Goal: Information Seeking & Learning: Learn about a topic

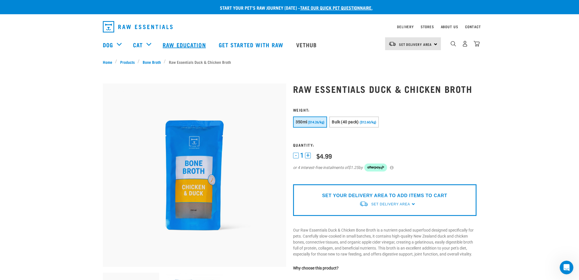
click at [177, 43] on link "Raw Education" at bounding box center [185, 44] width 56 height 23
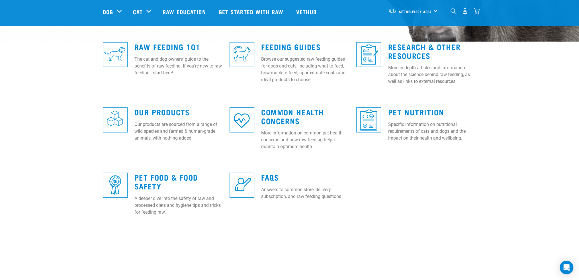
scroll to position [142, 0]
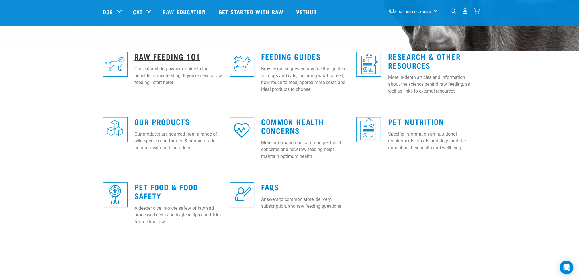
click at [165, 54] on link "Raw Feeding 101" at bounding box center [167, 56] width 66 height 4
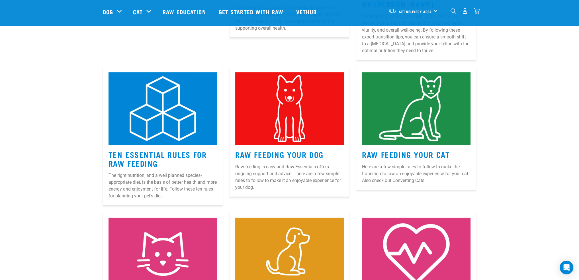
scroll to position [199, 0]
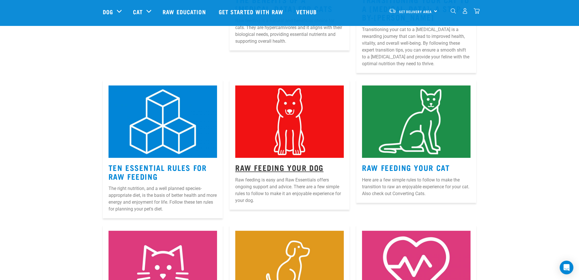
click at [260, 167] on link "Raw Feeding Your Dog" at bounding box center [279, 167] width 88 height 4
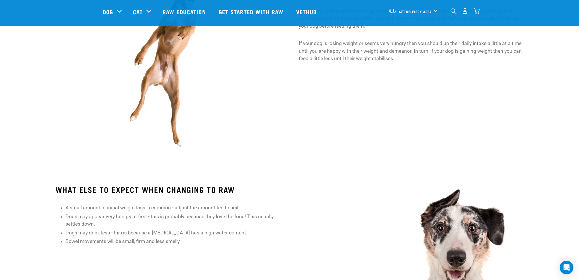
scroll to position [370, 0]
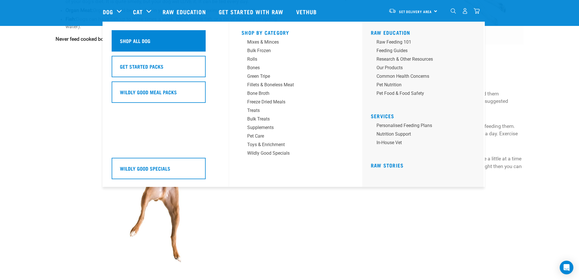
click at [137, 42] on h5 "Shop All Dog" at bounding box center [135, 40] width 30 height 7
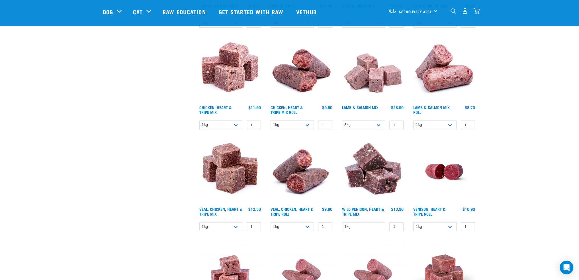
scroll to position [711, 0]
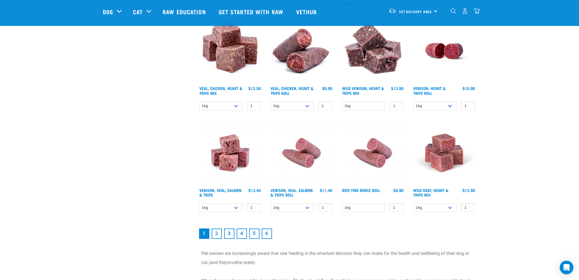
click at [217, 233] on link "2" at bounding box center [216, 233] width 10 height 10
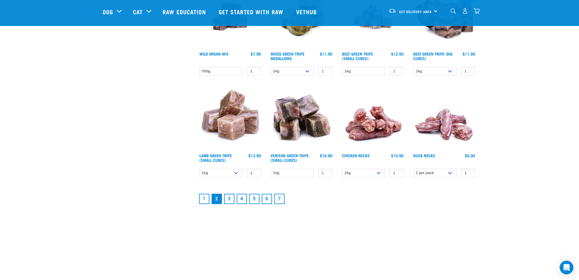
scroll to position [711, 0]
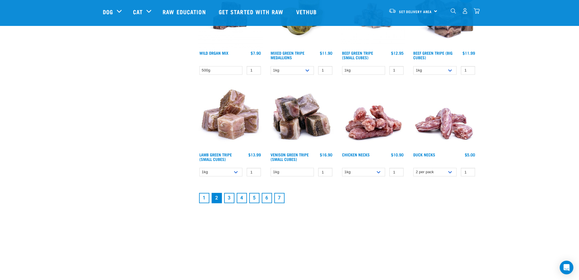
click at [231, 196] on link "3" at bounding box center [229, 198] width 10 height 10
